Goal: Information Seeking & Learning: Compare options

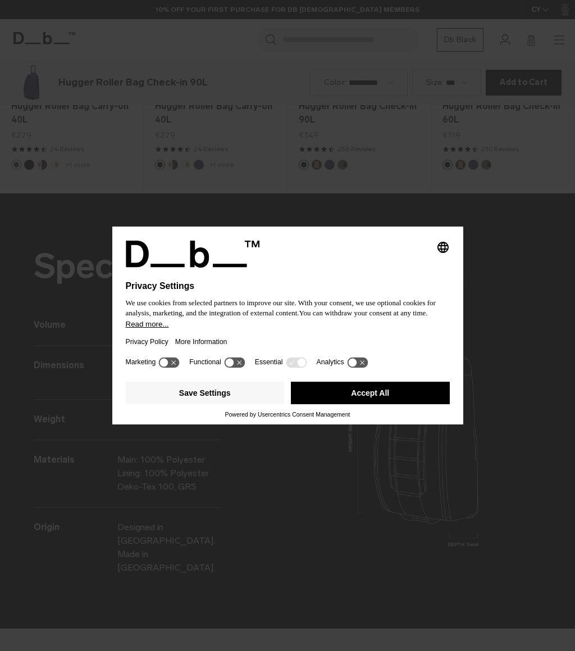
scroll to position [1301, 0]
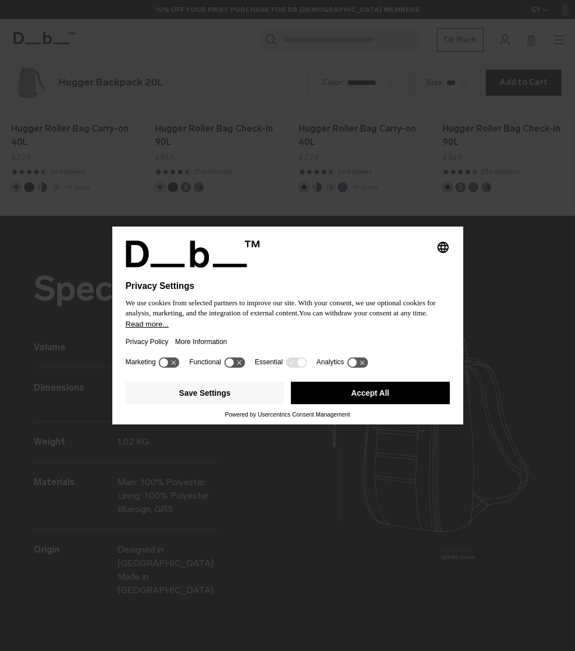
scroll to position [1301, 0]
